Goal: Book appointment/travel/reservation

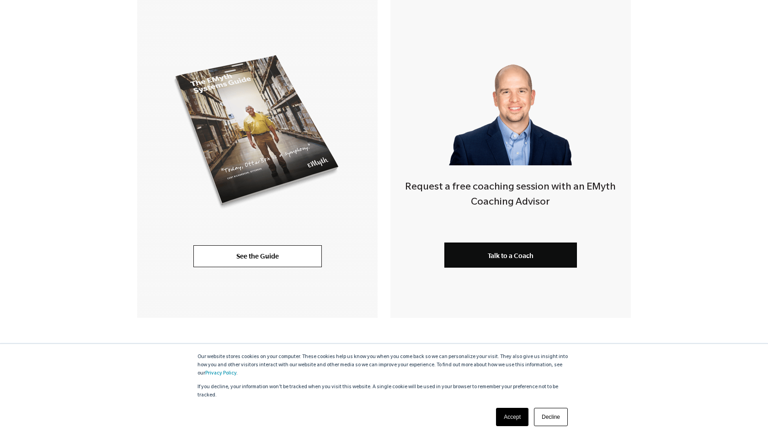
scroll to position [204, 0]
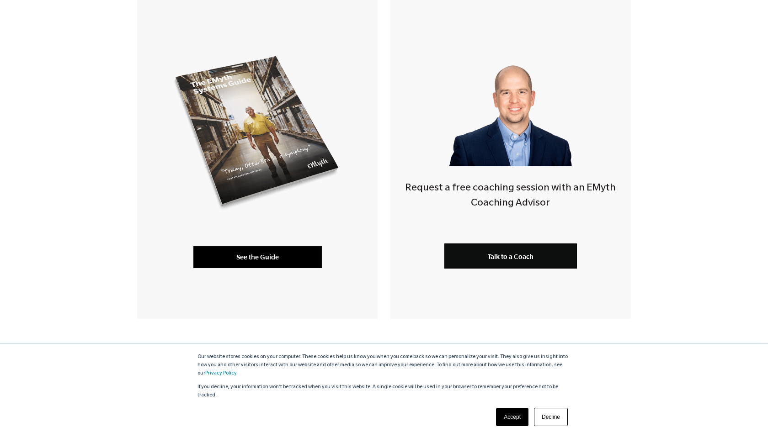
click at [250, 261] on link "See the Guide" at bounding box center [257, 257] width 128 height 22
click at [525, 253] on span "Talk to a Coach" at bounding box center [511, 257] width 46 height 8
